Goal: Task Accomplishment & Management: Use online tool/utility

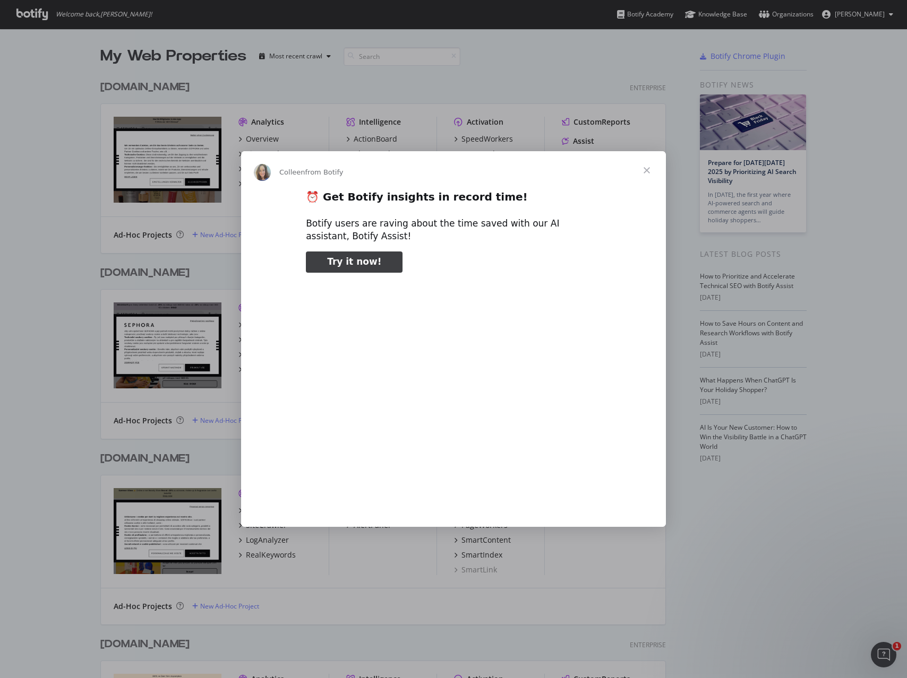
type input "318656"
click at [646, 168] on span "Close" at bounding box center [646, 170] width 38 height 38
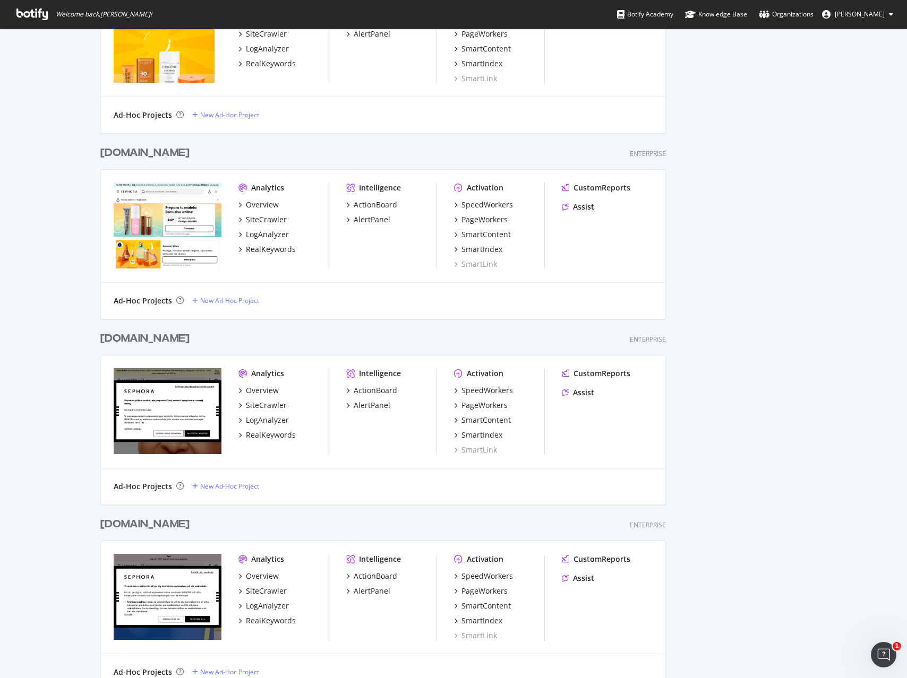
scroll to position [3421, 574]
click at [256, 406] on div "SiteCrawler" at bounding box center [266, 405] width 41 height 11
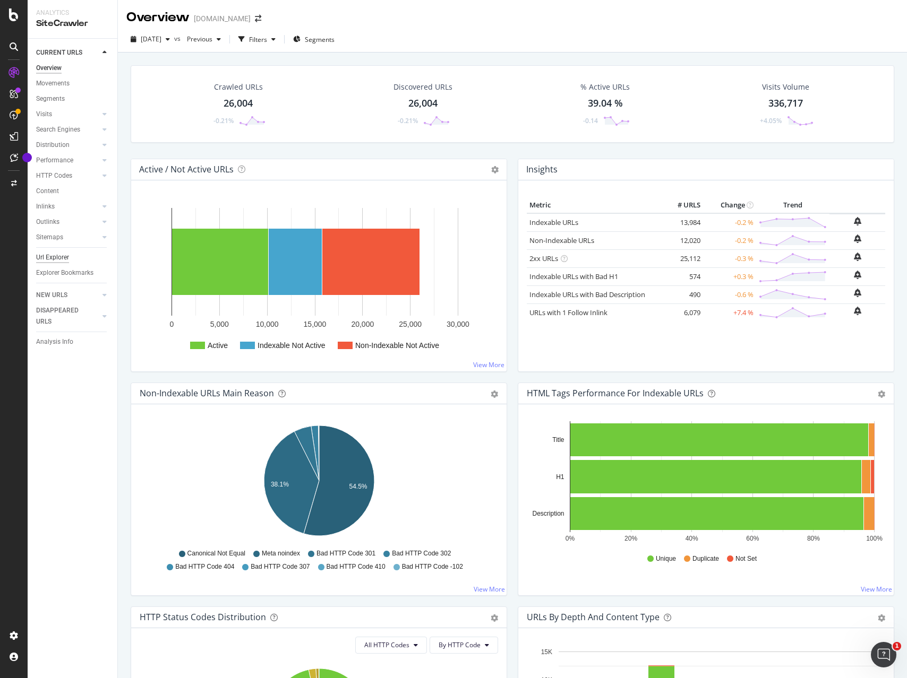
click at [50, 257] on div "Url Explorer" at bounding box center [52, 257] width 33 height 11
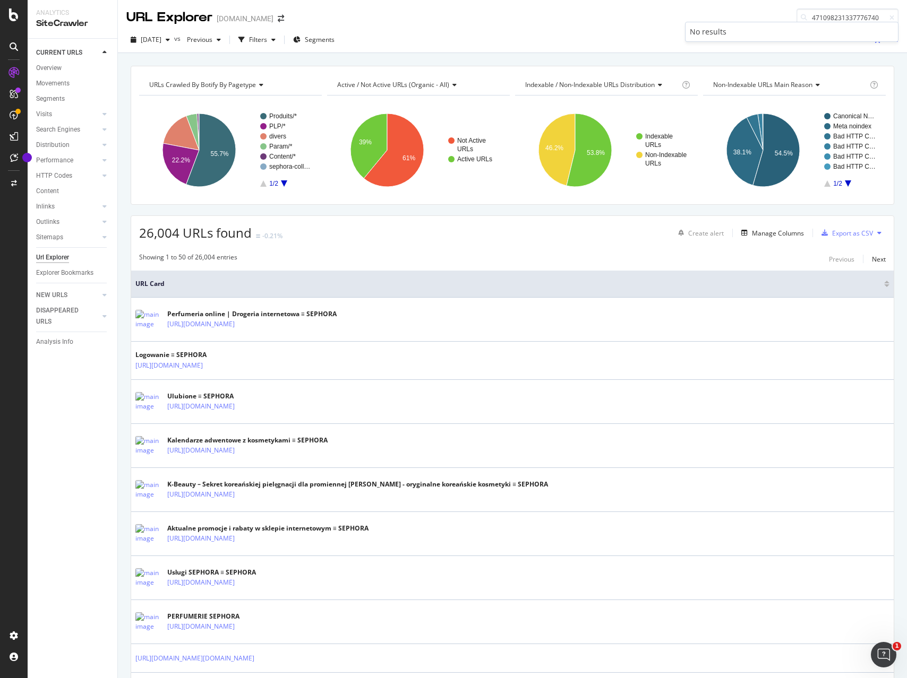
type input "471098231337776740"
click at [720, 11] on div "URL Explorer [DOMAIN_NAME] 471098231337776740" at bounding box center [512, 13] width 789 height 27
